Goal: Communication & Community: Answer question/provide support

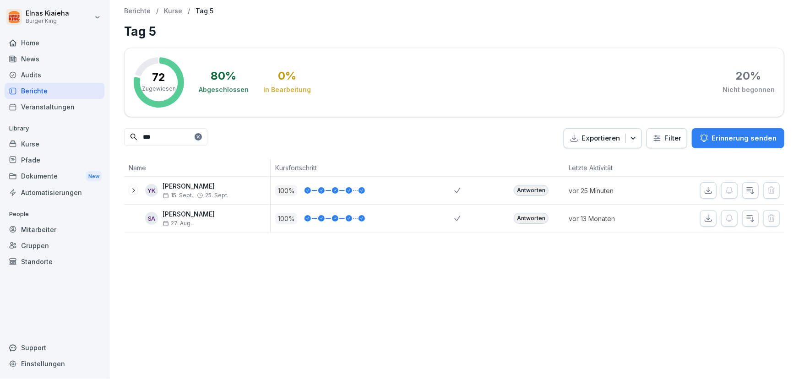
click at [60, 92] on div "Berichte" at bounding box center [55, 91] width 100 height 16
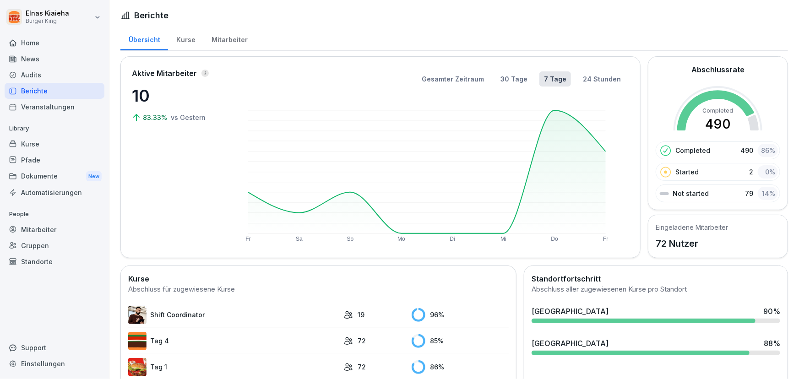
click at [60, 92] on div "Berichte" at bounding box center [55, 91] width 100 height 16
click at [36, 92] on div "Berichte" at bounding box center [55, 91] width 100 height 16
click at [138, 92] on p "10" at bounding box center [178, 95] width 92 height 25
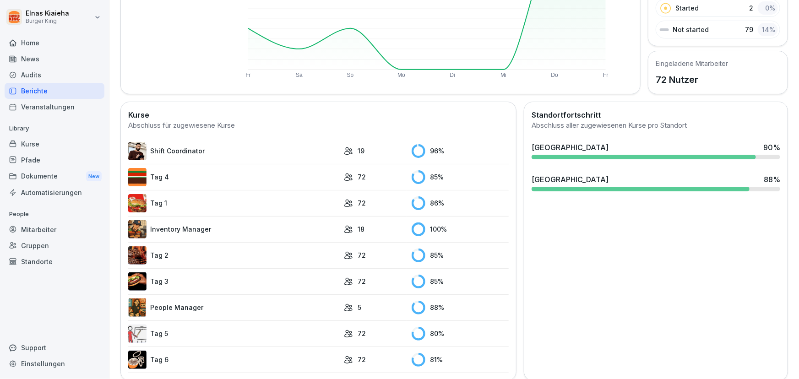
scroll to position [166, 0]
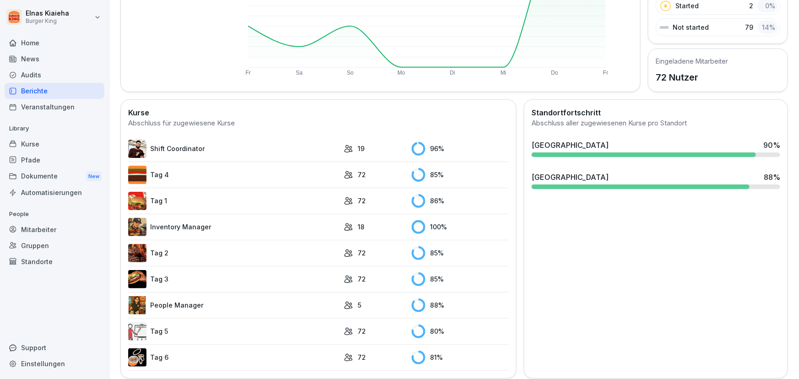
click at [421, 147] on div "96 %" at bounding box center [460, 149] width 97 height 14
click at [412, 148] on rect at bounding box center [419, 149] width 14 height 14
click at [131, 146] on img at bounding box center [137, 149] width 18 height 18
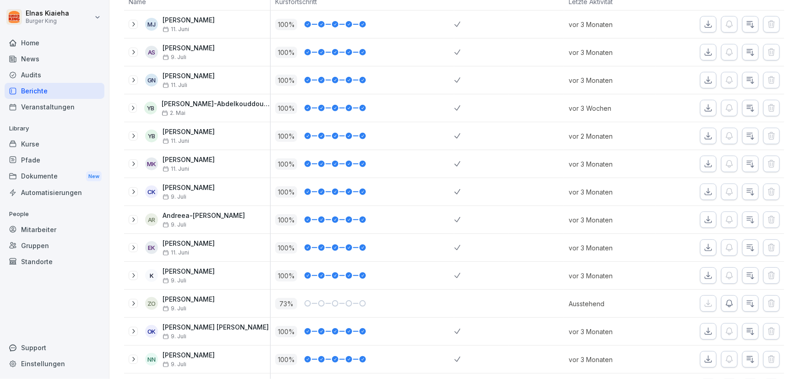
scroll to position [208, 0]
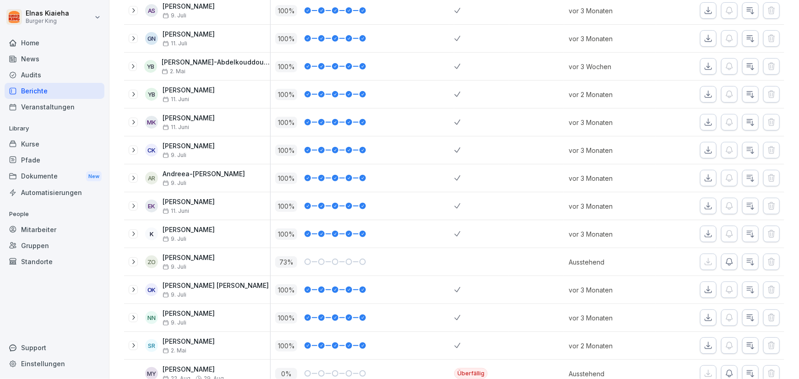
click at [746, 265] on icon "button" at bounding box center [750, 261] width 9 height 9
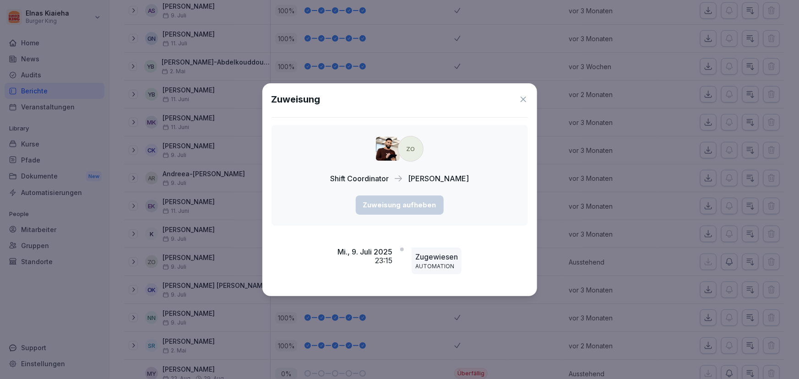
click at [525, 101] on icon at bounding box center [522, 99] width 5 height 5
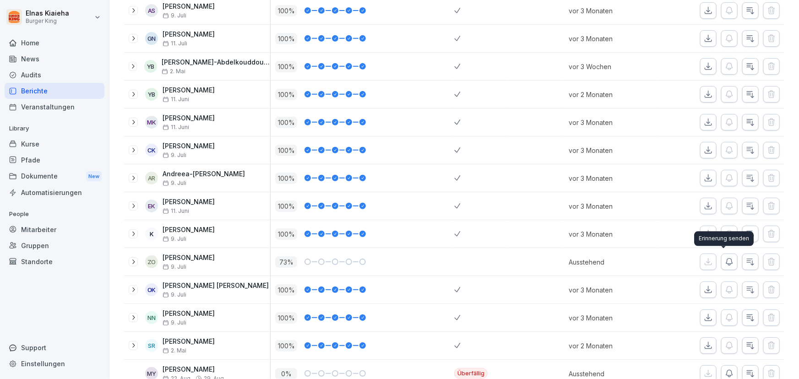
click at [721, 266] on button "button" at bounding box center [729, 262] width 16 height 16
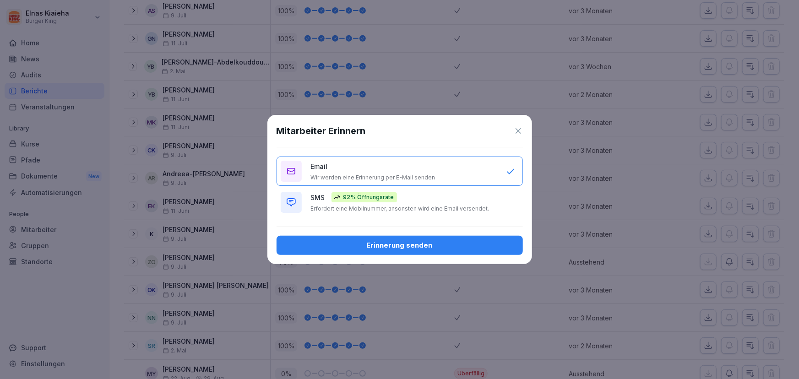
click at [380, 177] on p "Wir werden eine Erinnerung per E-Mail senden" at bounding box center [373, 177] width 125 height 7
click at [394, 253] on button "Erinnerung senden" at bounding box center [399, 245] width 246 height 19
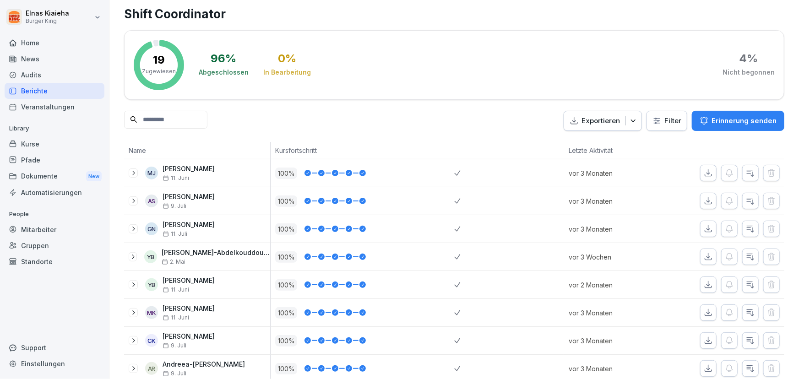
scroll to position [0, 0]
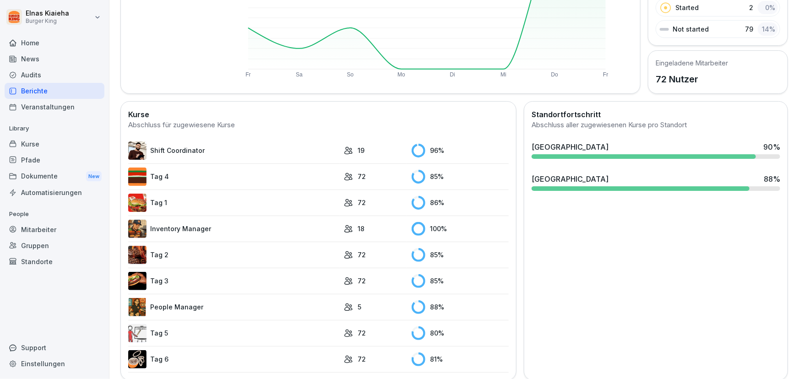
scroll to position [178, 0]
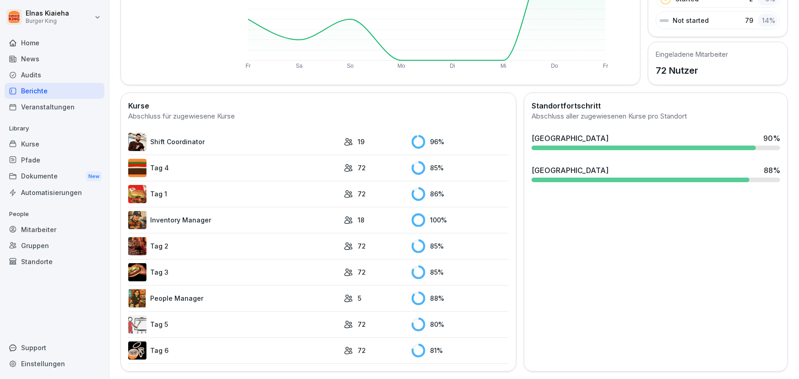
click at [141, 160] on img at bounding box center [137, 168] width 18 height 18
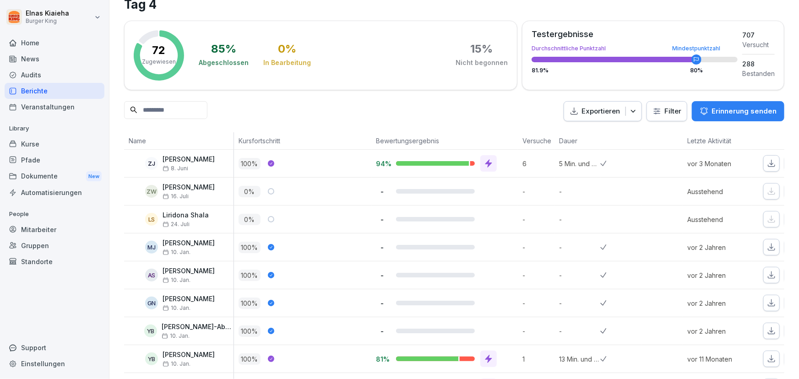
scroll to position [41, 0]
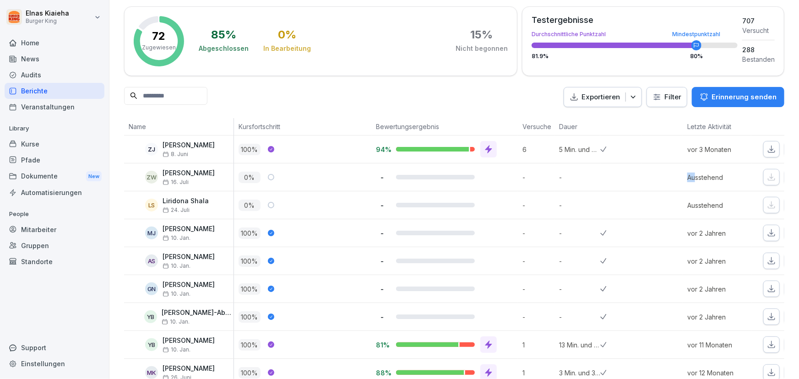
drag, startPoint x: 696, startPoint y: 174, endPoint x: 634, endPoint y: 181, distance: 62.6
click at [634, 181] on tr "ZW [PERSON_NAME] 16. [PERSON_NAME] 0 % - - - Ausstehend" at bounding box center [485, 177] width 723 height 28
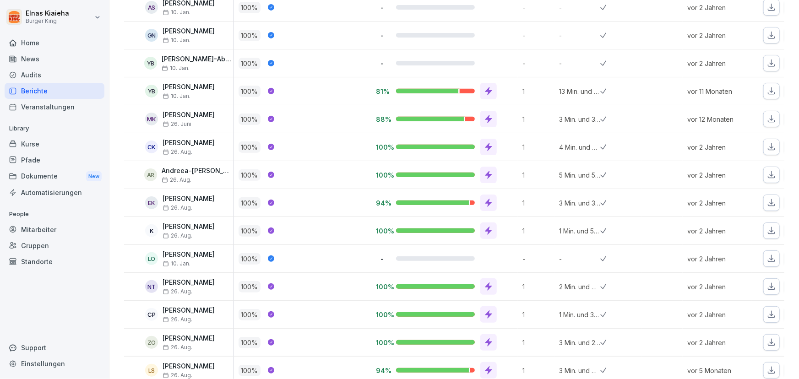
scroll to position [249, 0]
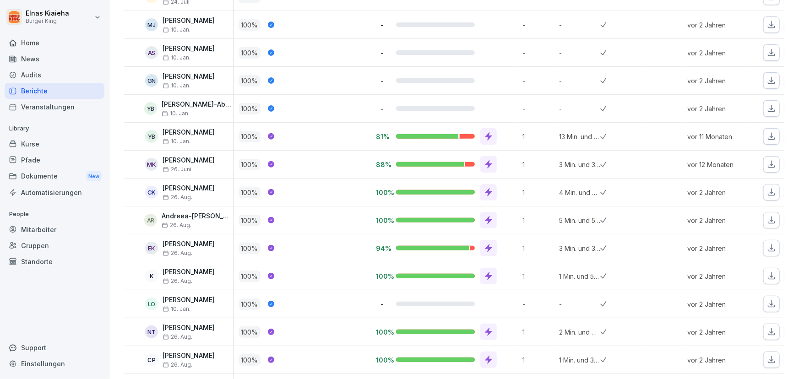
click at [148, 304] on div "LO" at bounding box center [151, 304] width 13 height 13
click at [250, 306] on p "100 %" at bounding box center [249, 303] width 22 height 11
click at [272, 302] on icon at bounding box center [271, 303] width 5 height 5
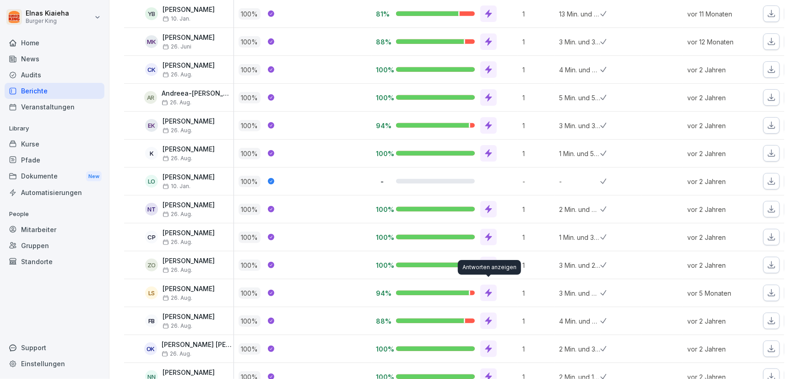
scroll to position [374, 0]
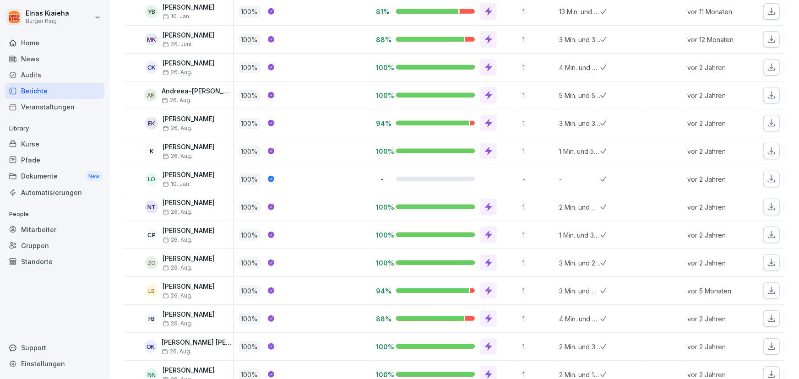
click at [434, 286] on div at bounding box center [446, 290] width 101 height 16
